Goal: Information Seeking & Learning: Learn about a topic

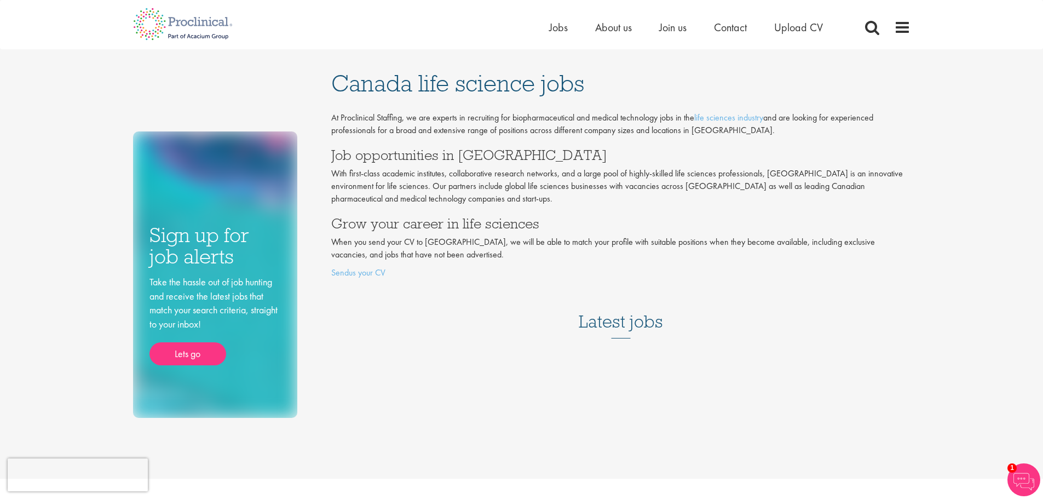
click at [570, 27] on ul "Home Jobs About us Join us Contact Upload CV" at bounding box center [699, 27] width 301 height 16
click at [558, 28] on span "Jobs" at bounding box center [558, 27] width 19 height 14
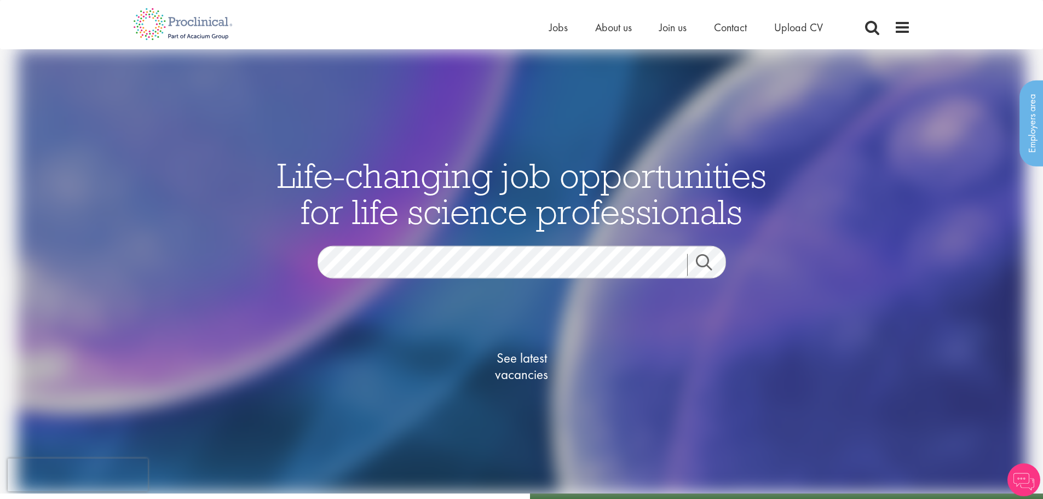
click at [717, 257] on link "Search" at bounding box center [710, 265] width 47 height 22
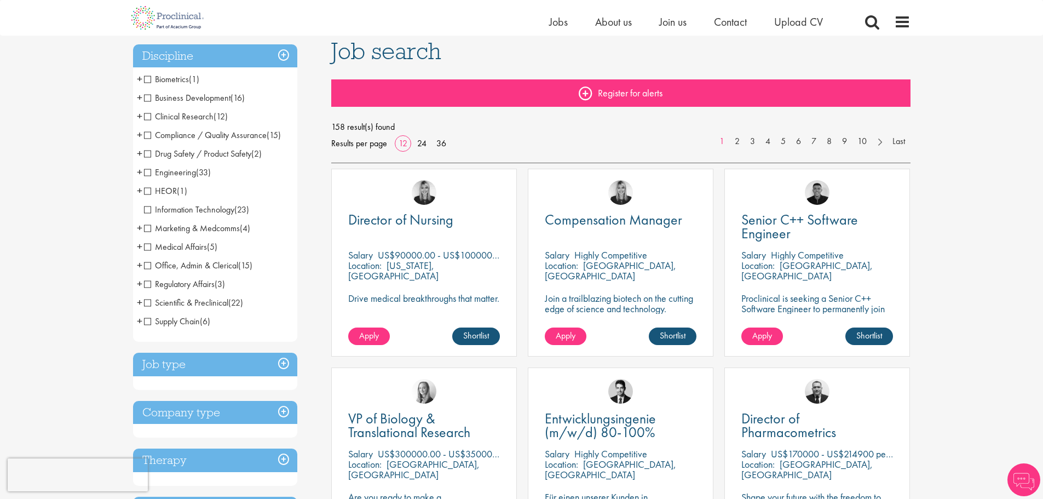
scroll to position [100, 0]
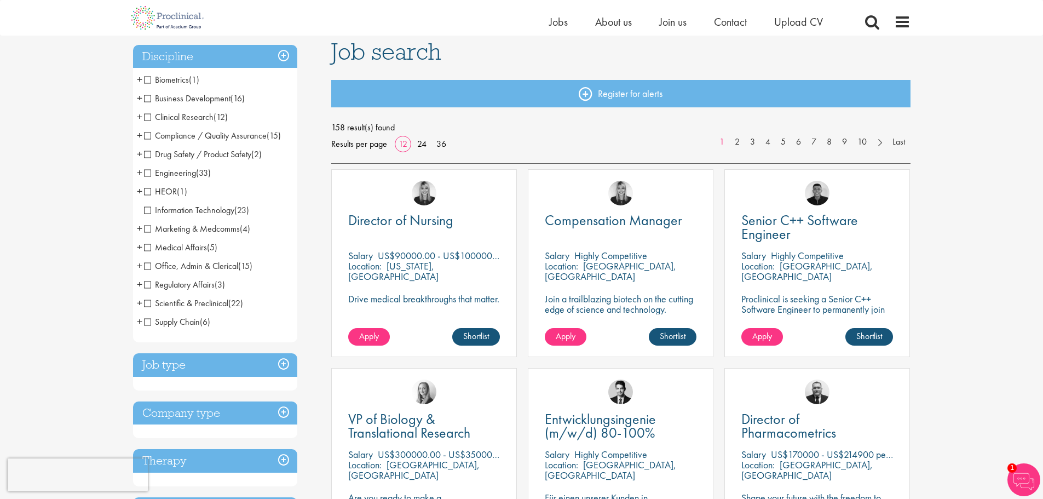
click at [187, 297] on span "Scientific & Preclinical" at bounding box center [186, 302] width 84 height 11
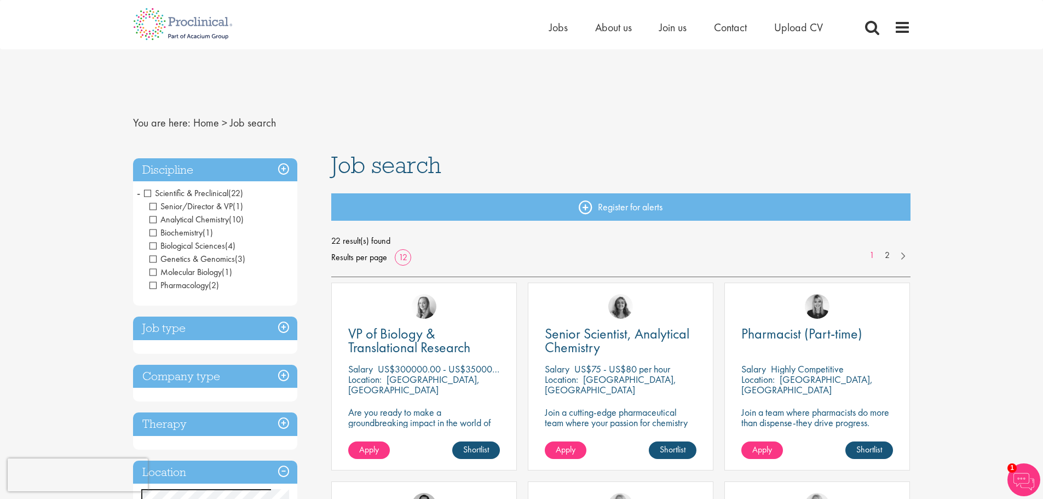
click at [147, 187] on span "Scientific & Preclinical" at bounding box center [186, 192] width 84 height 11
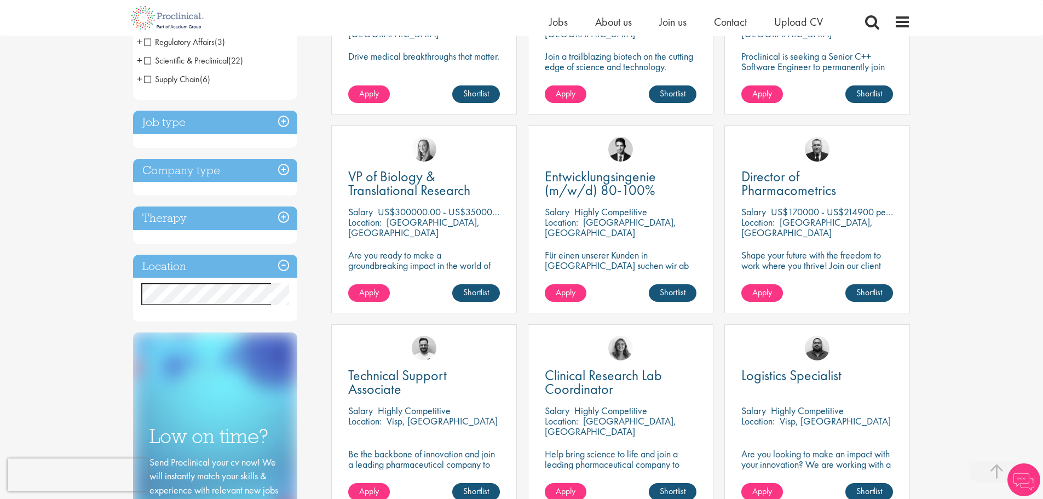
scroll to position [341, 0]
